Goal: Check status: Check status

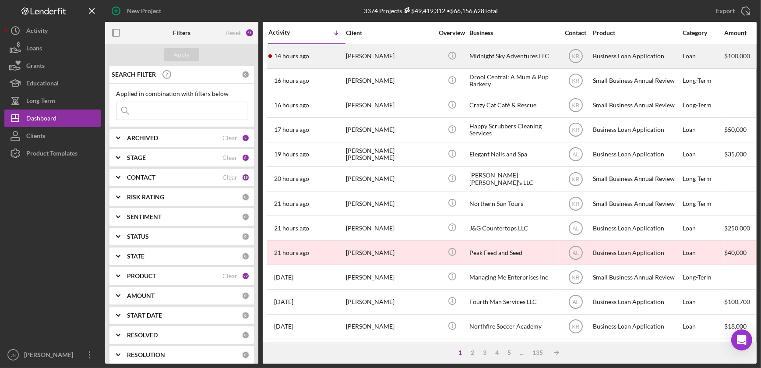
click at [359, 56] on div "[PERSON_NAME]" at bounding box center [390, 56] width 88 height 23
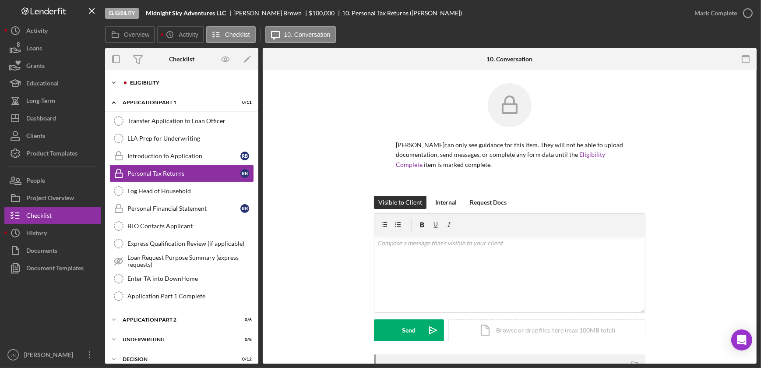
click at [143, 81] on div "Eligibility" at bounding box center [188, 82] width 117 height 5
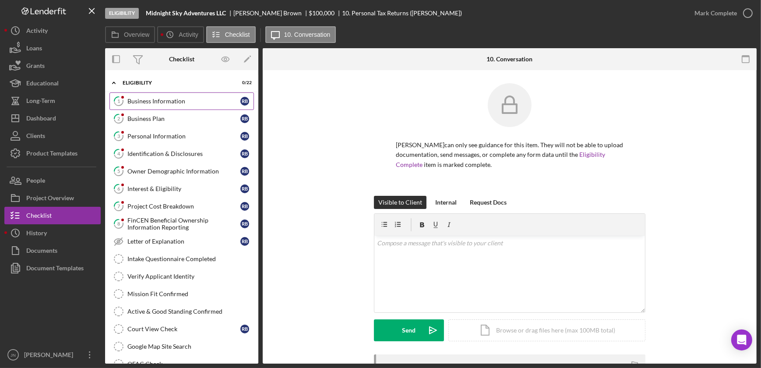
click at [148, 99] on div "Business Information" at bounding box center [183, 101] width 113 height 7
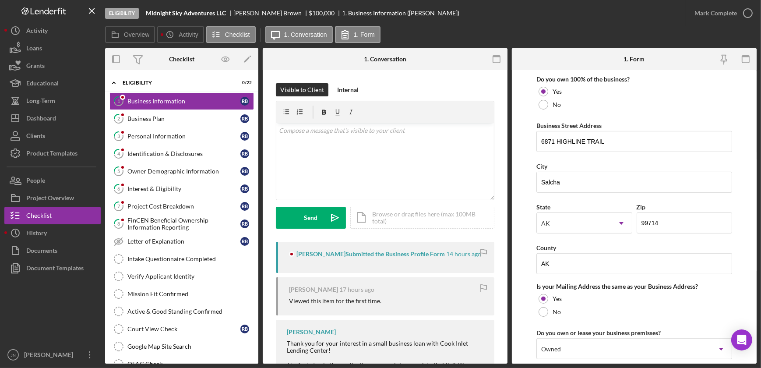
scroll to position [477, 0]
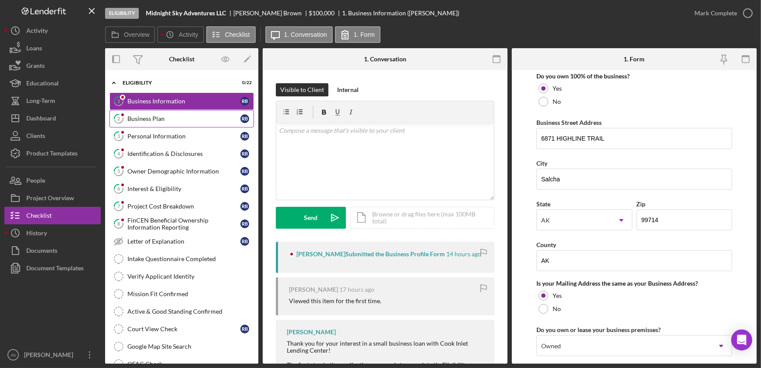
click at [164, 115] on div "Business Plan" at bounding box center [183, 118] width 113 height 7
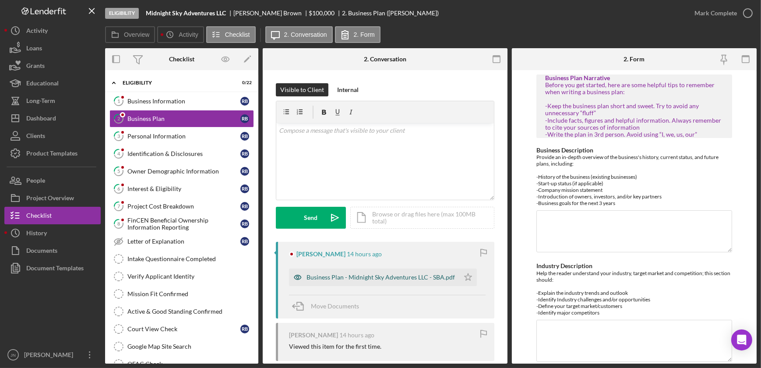
click at [371, 275] on div "Business Plan - Midnight Sky Adventures LLC - SBA.pdf" at bounding box center [381, 277] width 148 height 7
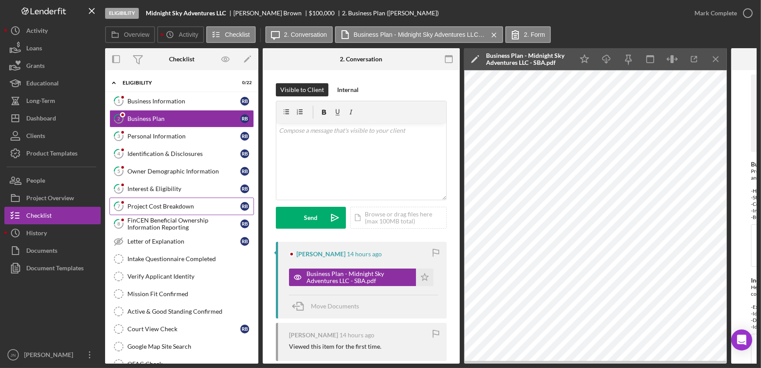
click at [164, 205] on div "Project Cost Breakdown" at bounding box center [183, 206] width 113 height 7
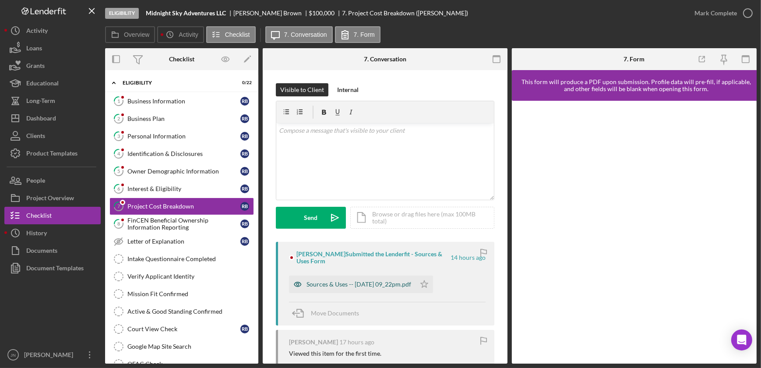
click at [386, 285] on div "Sources & Uses -- [DATE] 09_22pm.pdf" at bounding box center [359, 284] width 105 height 7
